Goal: Information Seeking & Learning: Learn about a topic

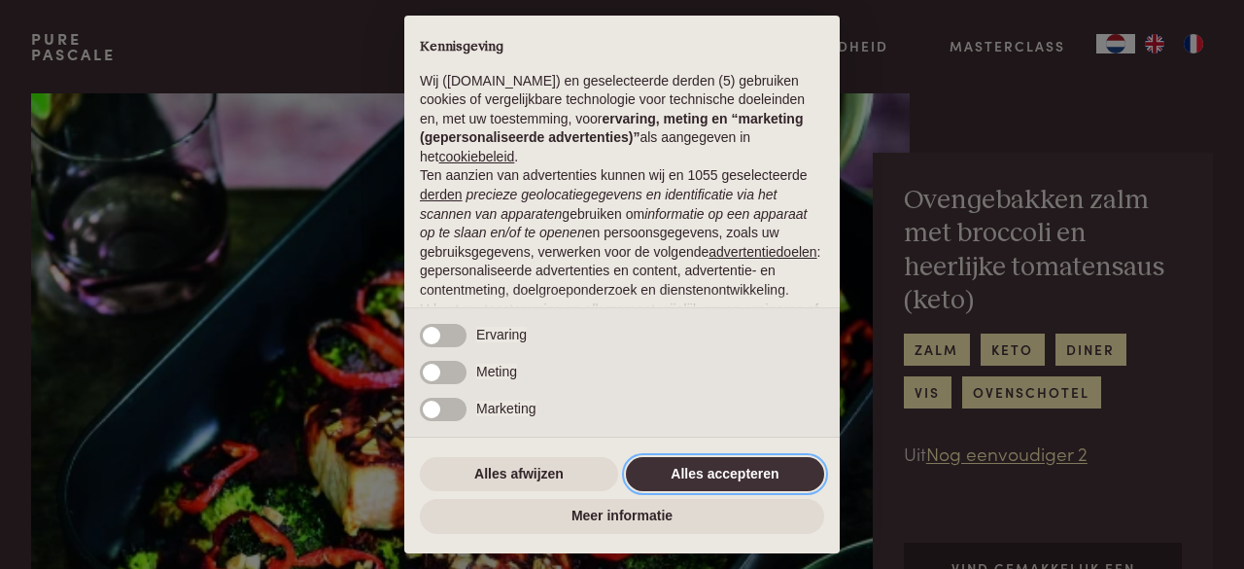
click at [771, 477] on button "Alles accepteren" at bounding box center [725, 474] width 198 height 35
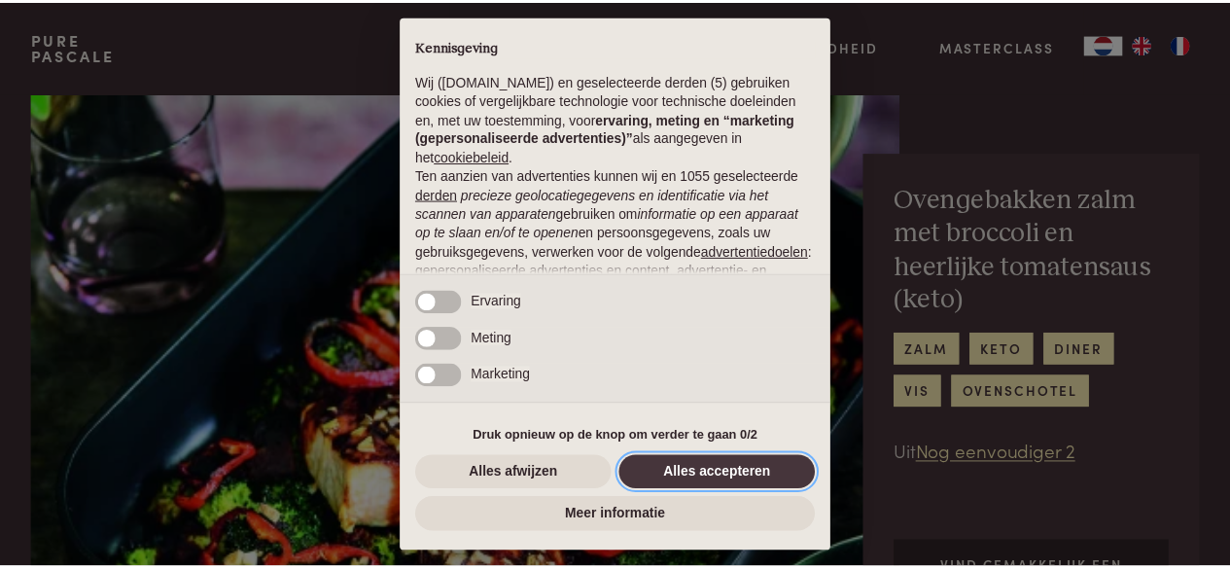
scroll to position [212, 0]
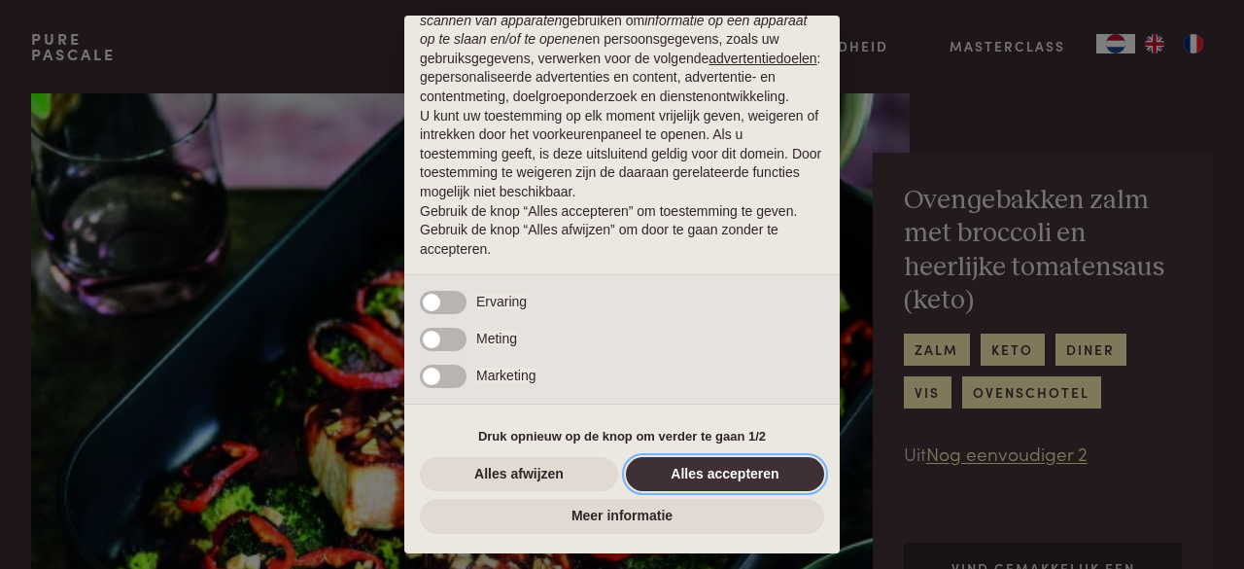
click at [754, 483] on button "Alles accepteren" at bounding box center [725, 474] width 198 height 35
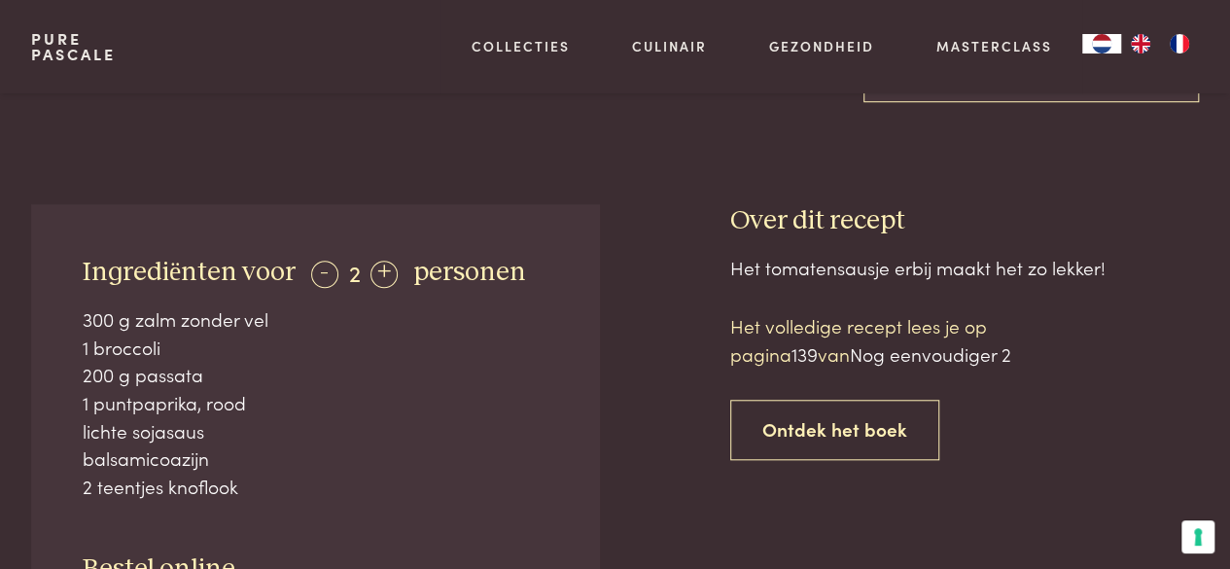
scroll to position [292, 0]
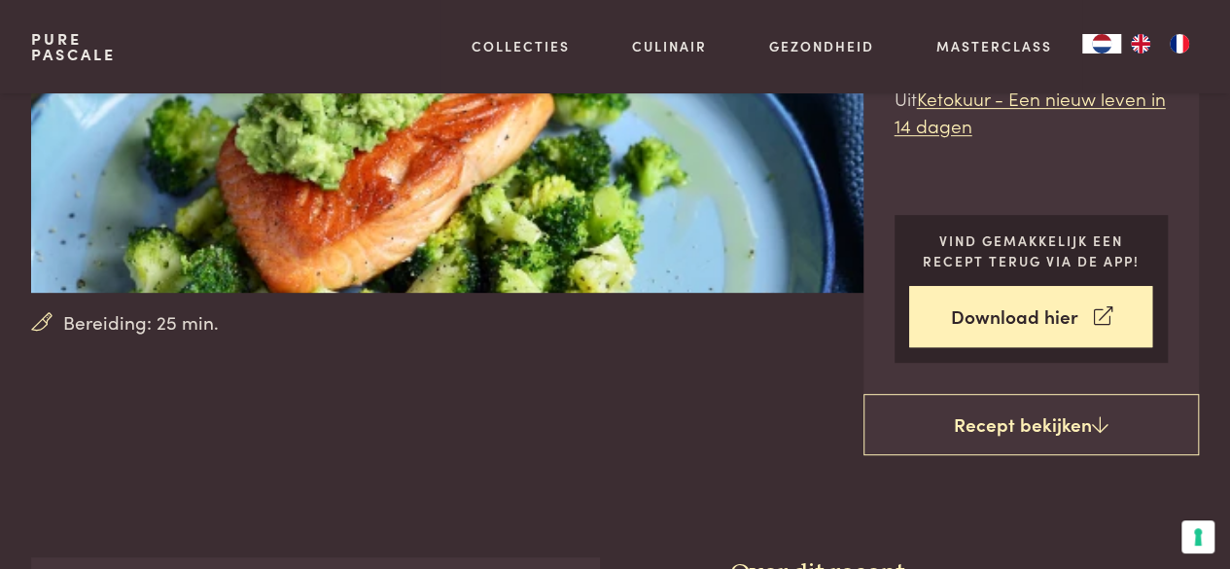
scroll to position [292, 0]
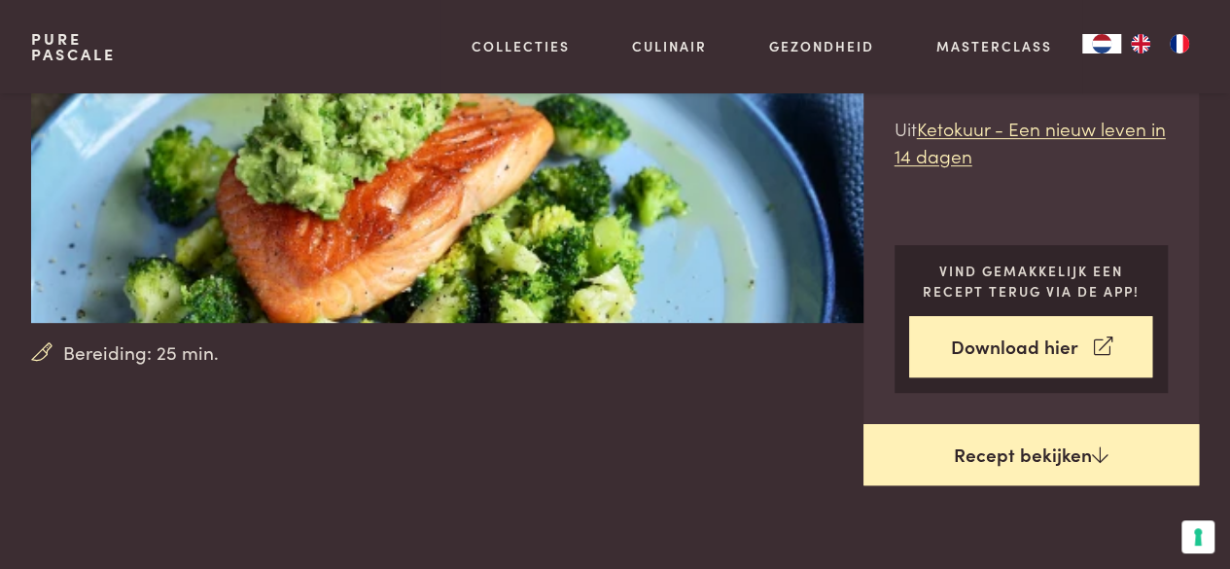
click at [1134, 471] on link "Recept bekijken" at bounding box center [1031, 455] width 336 height 62
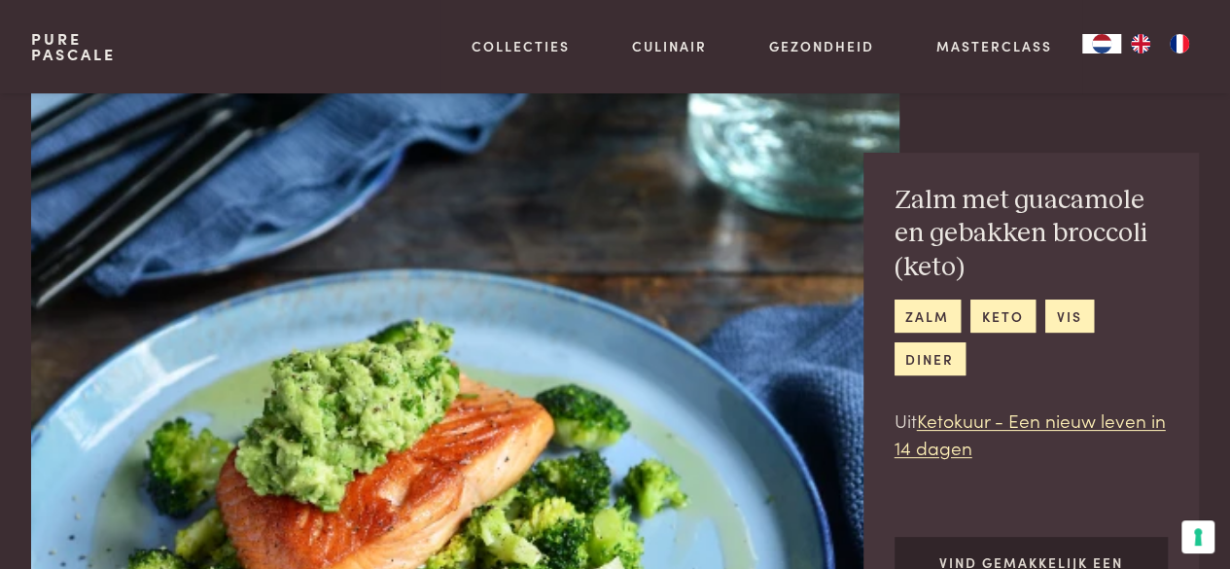
scroll to position [877, 0]
